Goal: Navigation & Orientation: Find specific page/section

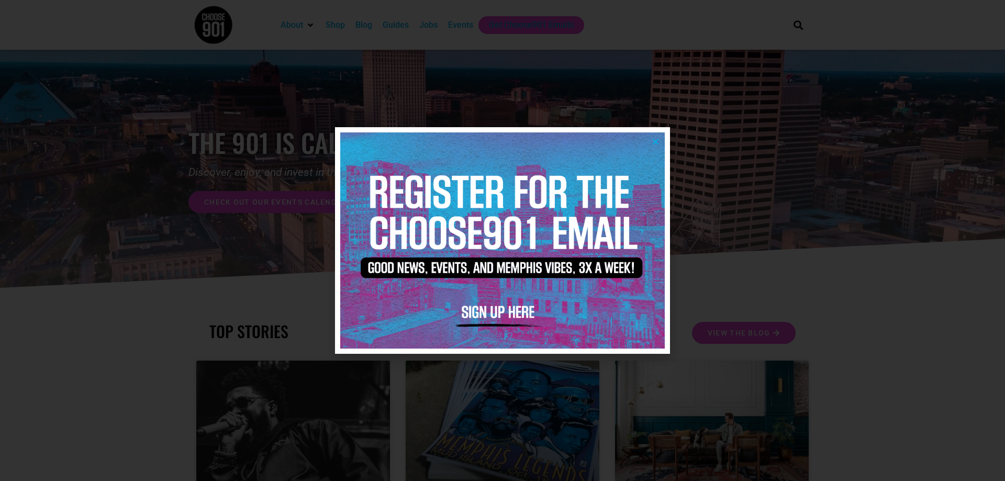
click at [649, 140] on img at bounding box center [502, 240] width 325 height 216
click at [656, 143] on icon "Close" at bounding box center [656, 142] width 8 height 8
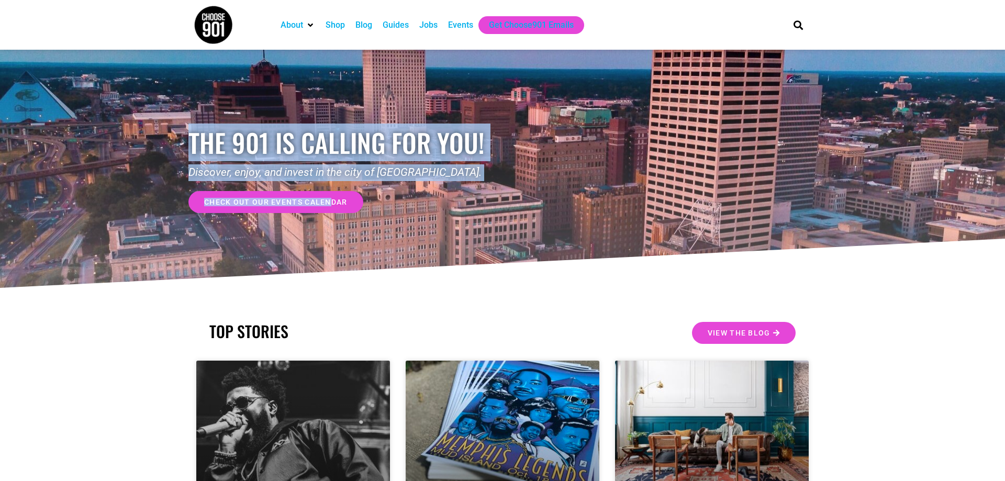
drag, startPoint x: 329, startPoint y: 1, endPoint x: 329, endPoint y: 201, distance: 200.1
click at [282, 203] on span "check out our events calendar" at bounding box center [275, 201] width 143 height 7
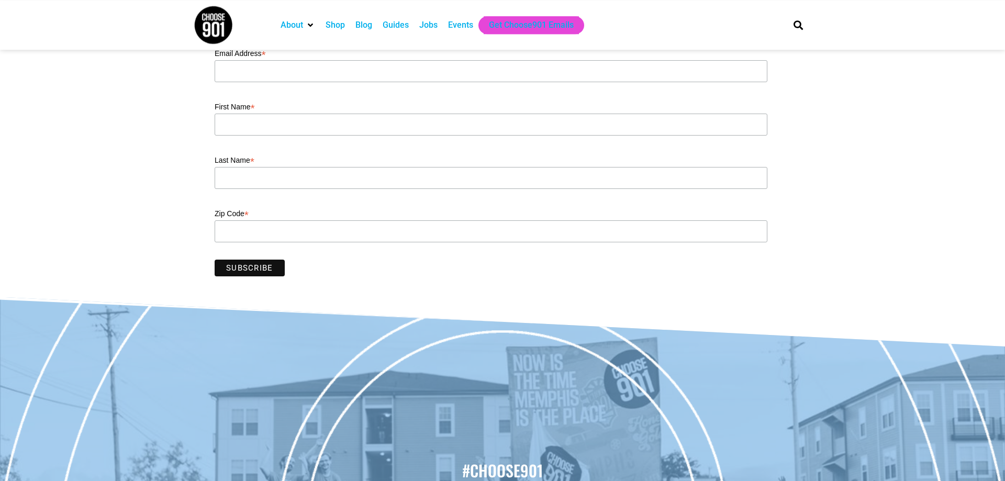
scroll to position [468, 0]
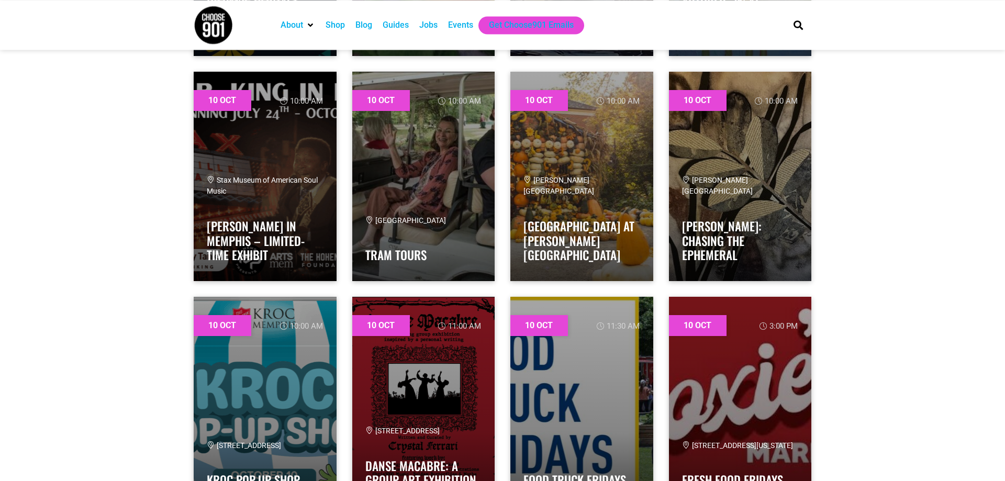
scroll to position [801, 0]
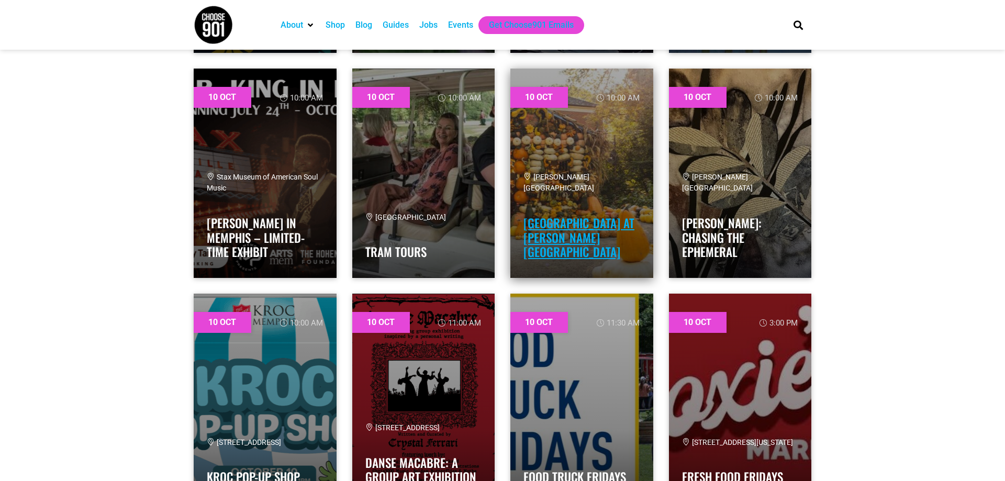
click at [594, 216] on link "[GEOGRAPHIC_DATA] at [PERSON_NAME][GEOGRAPHIC_DATA]" at bounding box center [579, 237] width 111 height 47
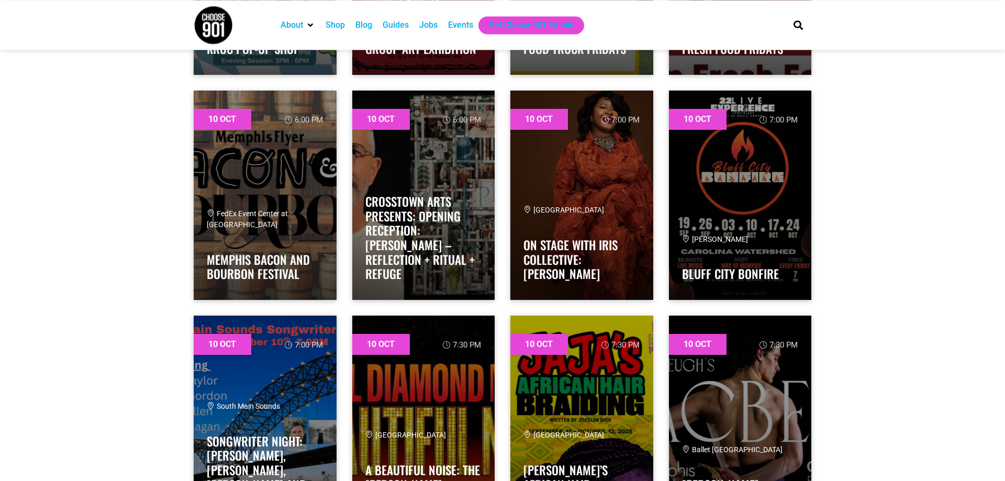
scroll to position [1229, 0]
